Goal: Task Accomplishment & Management: Use online tool/utility

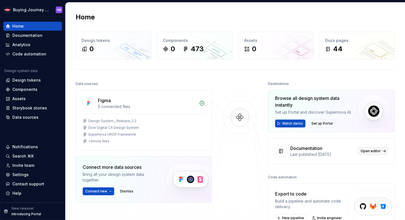
click at [368, 155] on link "Open editor" at bounding box center [373, 151] width 30 height 8
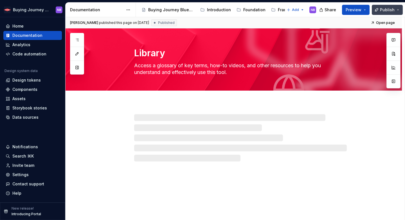
click at [381, 11] on span "Publish" at bounding box center [387, 10] width 15 height 6
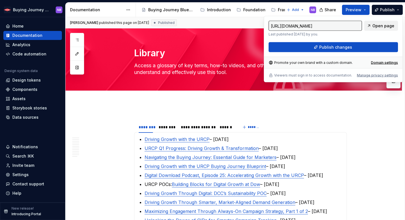
click at [378, 27] on span "Open page" at bounding box center [383, 26] width 22 height 6
type textarea "*"
